Goal: Find specific page/section: Find specific page/section

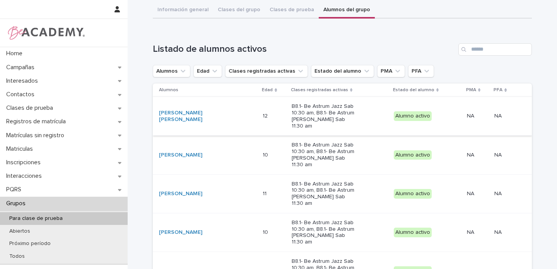
scroll to position [68, 0]
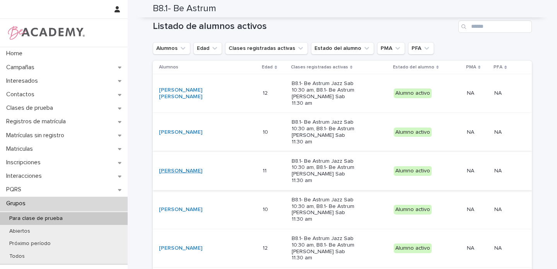
click at [195, 168] on link "Matilde Murrain Pedraza" at bounding box center [180, 171] width 43 height 7
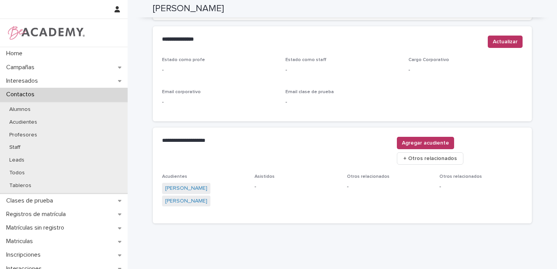
scroll to position [315, 0]
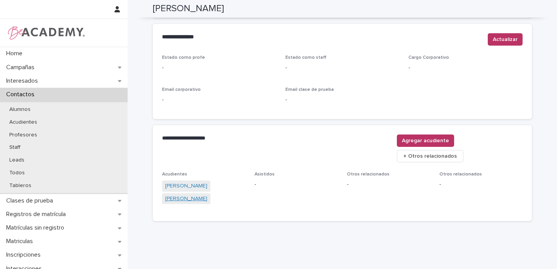
click at [184, 195] on link "Eliana Pedraza Sabogal" at bounding box center [186, 199] width 42 height 8
